Goal: Information Seeking & Learning: Understand process/instructions

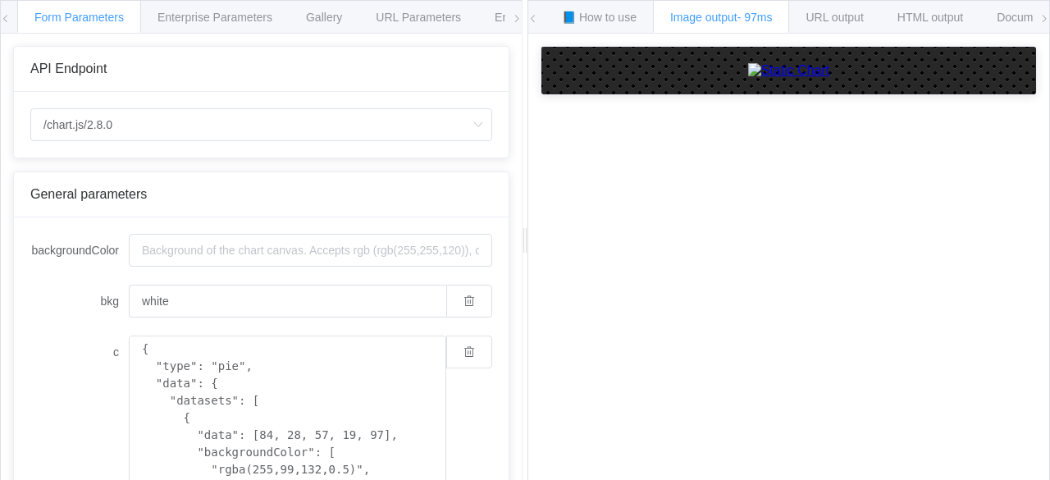
click at [515, 20] on icon at bounding box center [517, 19] width 10 height 10
click at [1043, 17] on icon at bounding box center [1044, 19] width 10 height 10
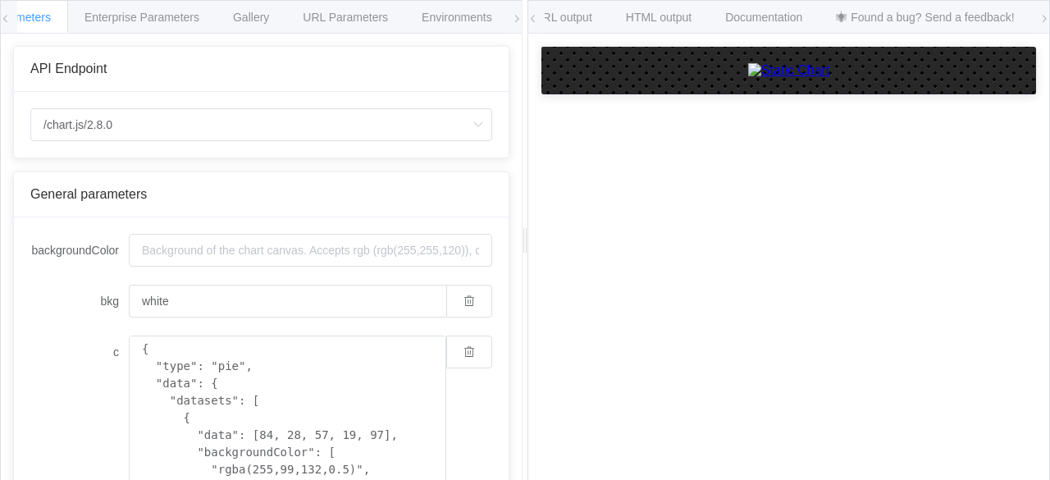
click at [1043, 17] on icon at bounding box center [1044, 19] width 10 height 10
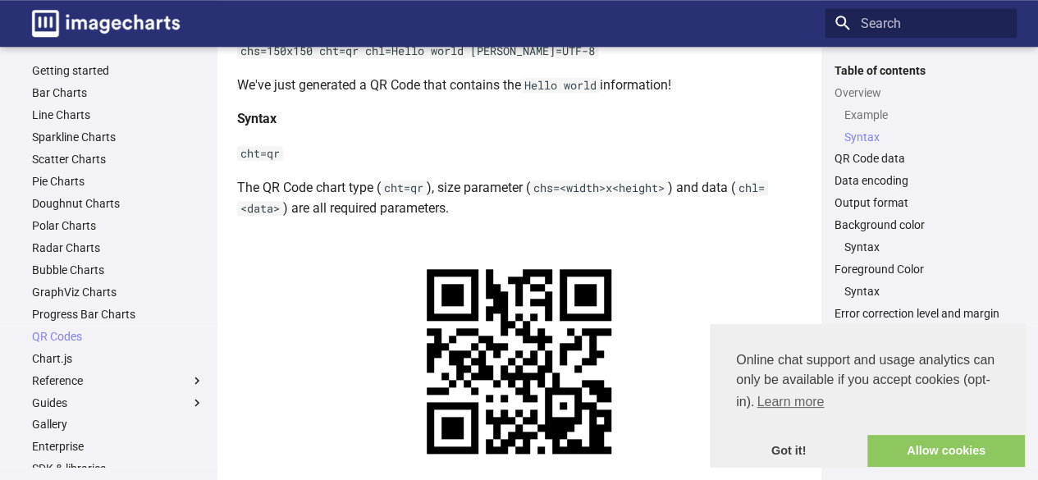
scroll to position [642, 0]
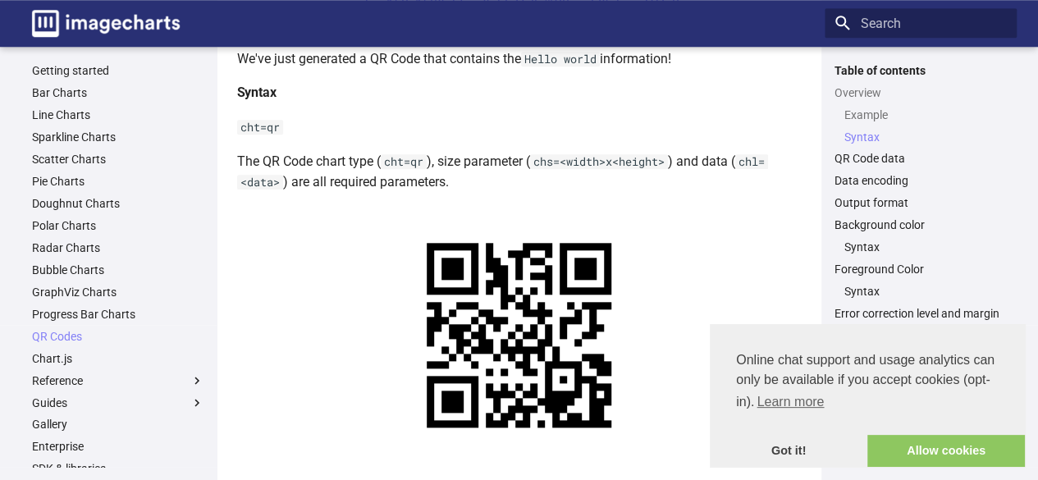
drag, startPoint x: 430, startPoint y: 370, endPoint x: 696, endPoint y: 385, distance: 266.2
click at [696, 477] on center "https://image-charts.com/chart? chs=200x200&cht=qr&chl=This%20is%20so%20awesome…" at bounding box center [519, 487] width 564 height 21
click at [431, 477] on center "https://image-charts.com/chart? chs=200x200&cht=qr&chl=This%20is%20so%20awesome…" at bounding box center [519, 487] width 564 height 21
drag, startPoint x: 431, startPoint y: 373, endPoint x: 474, endPoint y: 394, distance: 48.1
click at [474, 477] on center "https://image-charts.com/chart? chs=200x200&cht=qr&chl=This%20is%20so%20awesome…" at bounding box center [519, 487] width 564 height 21
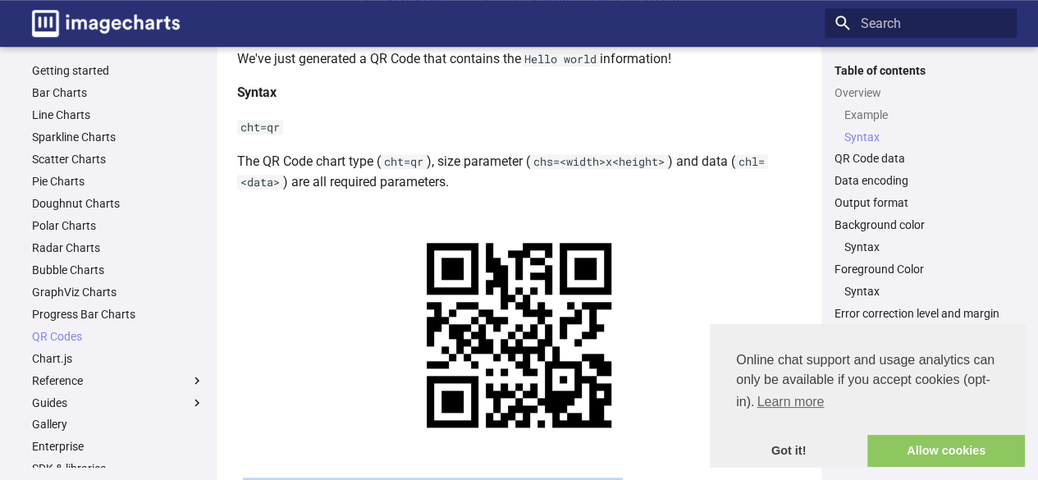
copy link "https://image-charts.com/chart? chs=200x200&cht=qr&chl="
